Goal: Task Accomplishment & Management: Complete application form

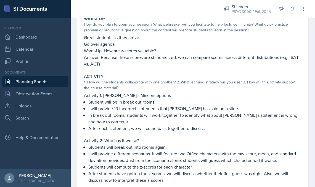
scroll to position [28, 0]
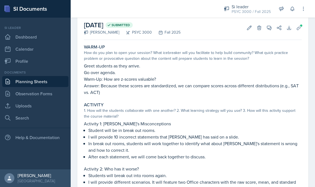
click at [52, 80] on link "Planning Sheets" at bounding box center [35, 81] width 66 height 11
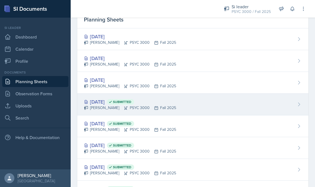
scroll to position [20, 0]
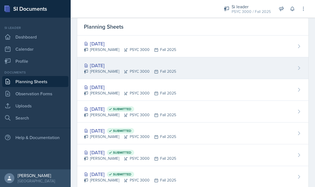
click at [171, 62] on div "[DATE] [PERSON_NAME] PSYC 3000 Fall 2025" at bounding box center [192, 68] width 231 height 22
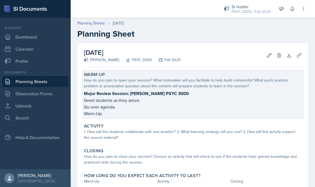
scroll to position [10, 0]
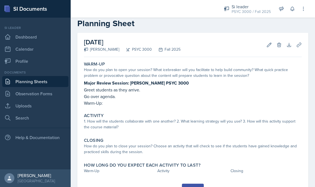
click at [34, 81] on link "Planning Sheets" at bounding box center [35, 81] width 66 height 11
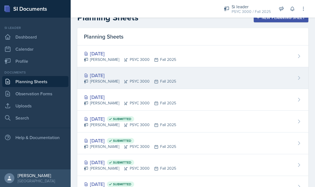
click at [180, 80] on div "[DATE] [PERSON_NAME] PSYC 3000 Fall 2025" at bounding box center [192, 78] width 231 height 22
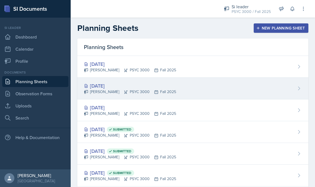
click at [180, 80] on main "Planning Sheets New Planning Sheet Planning Sheets [DATE] [PERSON_NAME] PSYC 30…" at bounding box center [193, 103] width 244 height 170
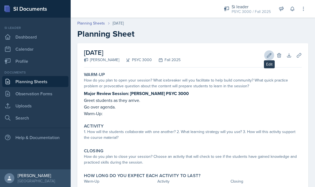
click at [266, 56] on icon at bounding box center [269, 56] width 6 height 6
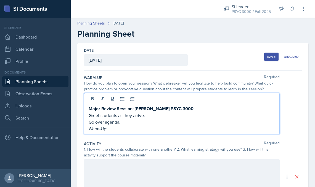
click at [177, 122] on div "Major Review Session: [PERSON_NAME] PSYC 3000 Greet students as they arrive. Go…" at bounding box center [181, 118] width 186 height 27
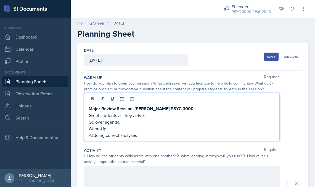
click at [269, 55] on div "Save" at bounding box center [271, 57] width 8 height 4
